Goal: Find specific page/section: Find specific page/section

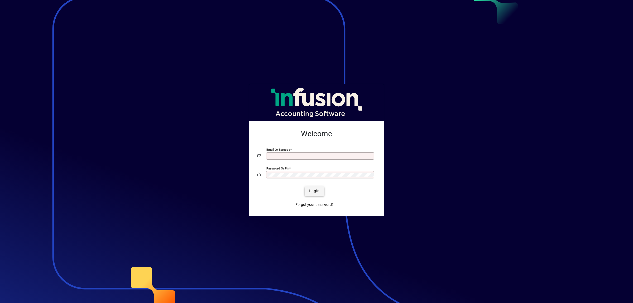
type input "**********"
click at [313, 194] on span "submit" at bounding box center [313, 191] width 19 height 13
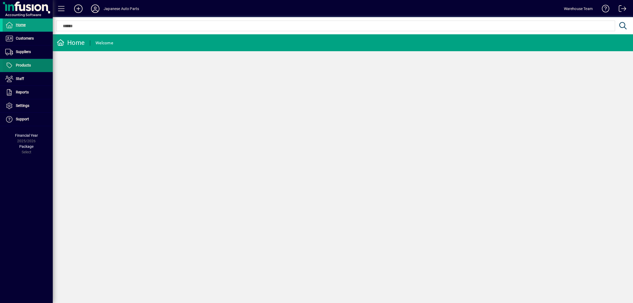
click at [39, 66] on span at bounding box center [28, 65] width 50 height 13
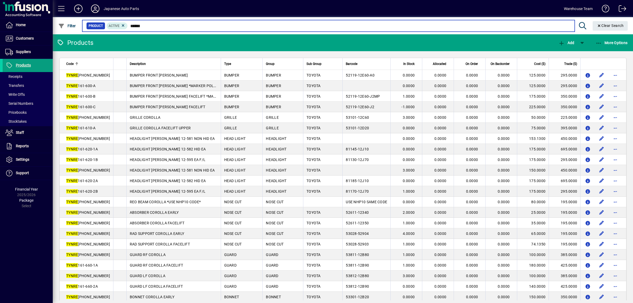
type input "*******"
